Goal: Task Accomplishment & Management: Complete application form

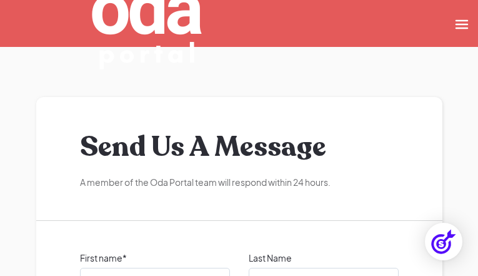
type input "GqiHlWIBdHKNu"
type input "KRUcezWZV"
type input "dVSiQwNs"
type input "nfGdiDmoGDV"
type input "[EMAIL_ADDRESS][DOMAIN_NAME]"
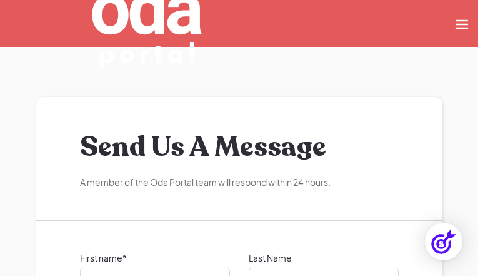
checkbox input "false"
checkbox input "true"
checkbox input "false"
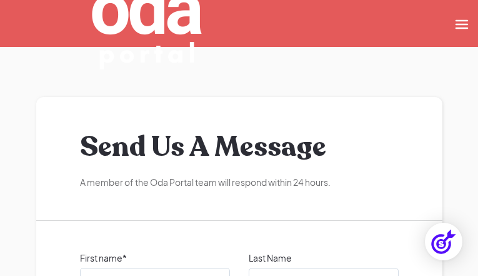
checkbox input "true"
checkbox input "false"
checkbox input "true"
